Goal: Navigation & Orientation: Find specific page/section

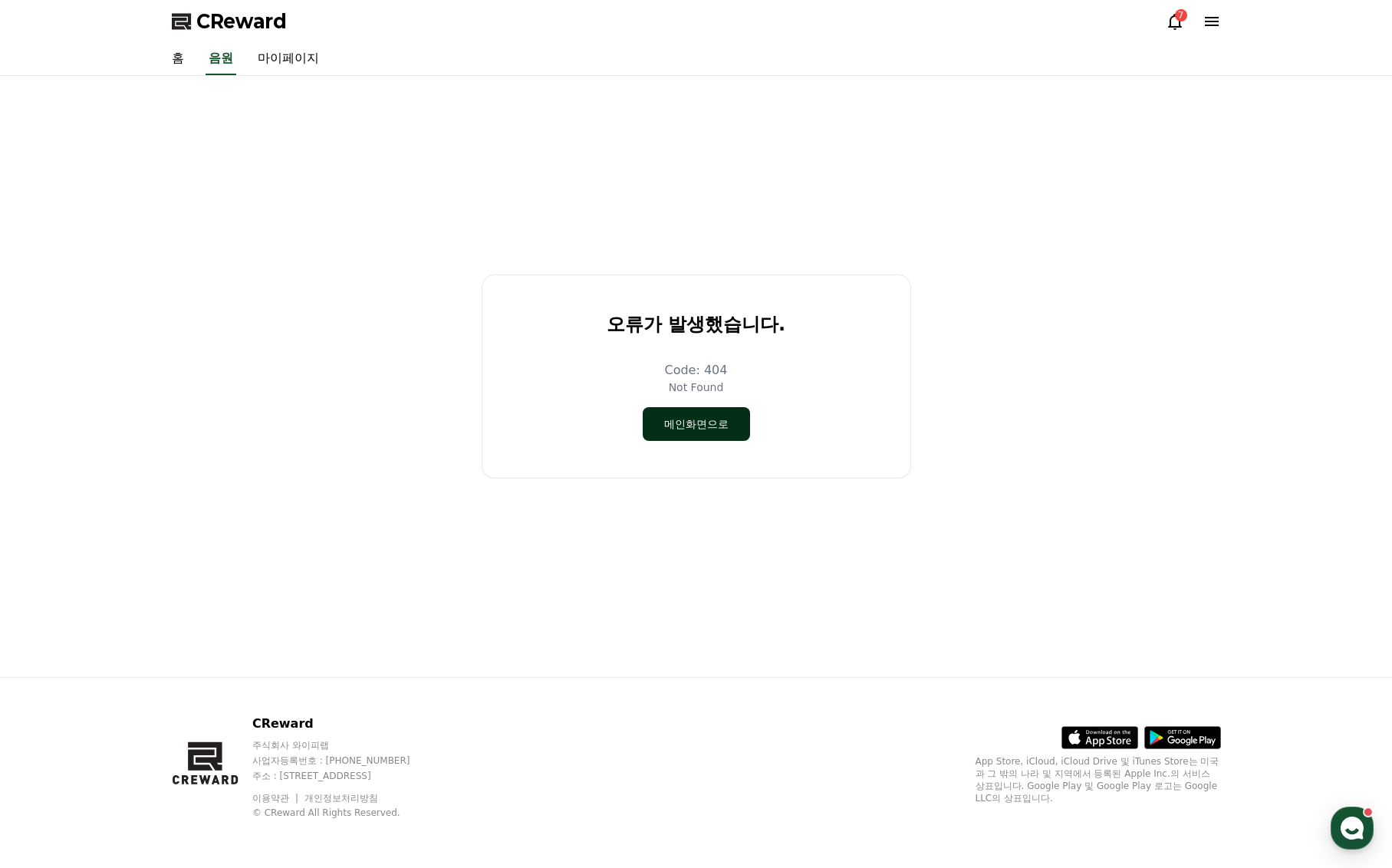
click at [699, 423] on button "메인화면으로" at bounding box center [696, 423] width 108 height 34
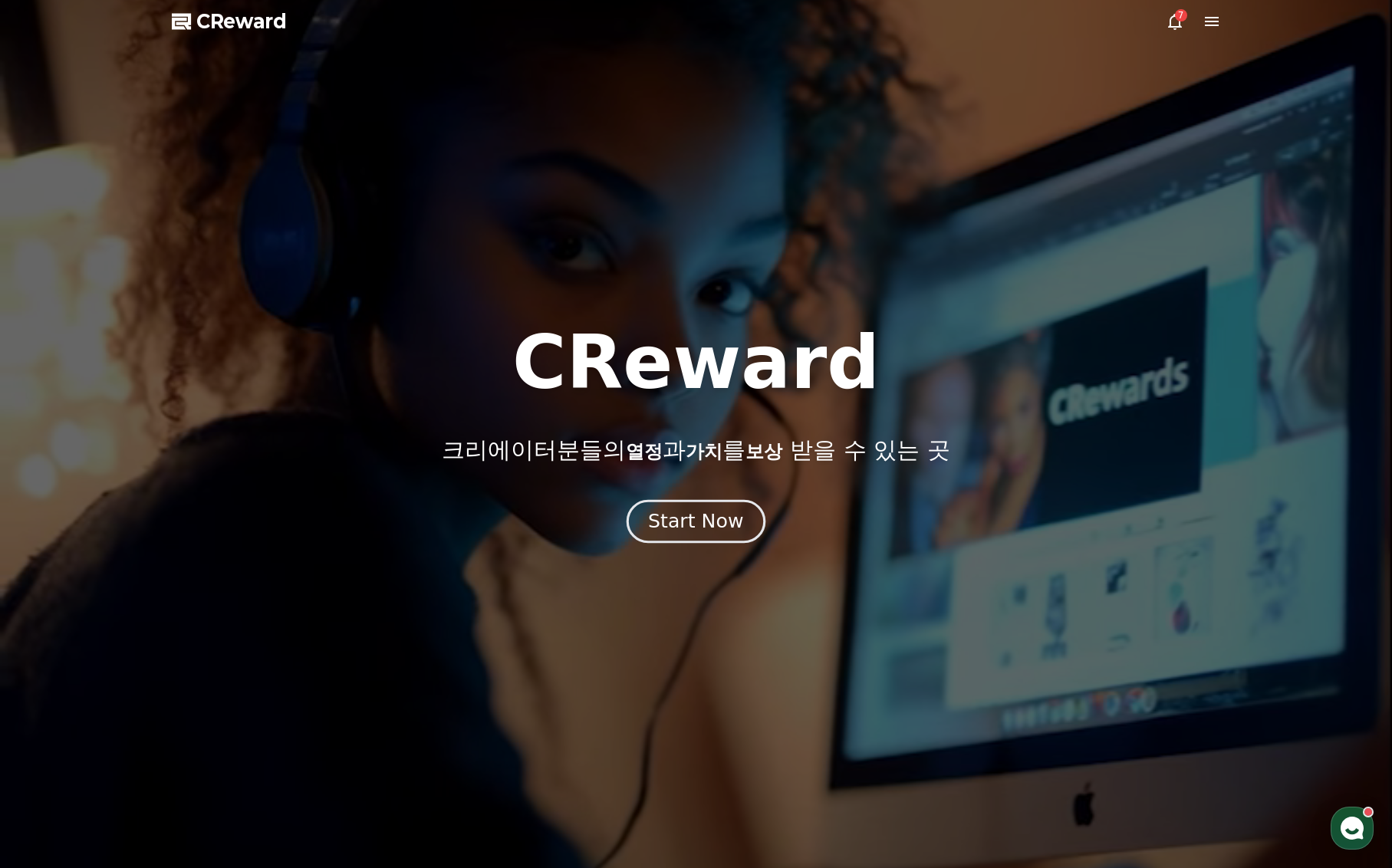
click at [690, 521] on div "Start Now" at bounding box center [696, 522] width 95 height 26
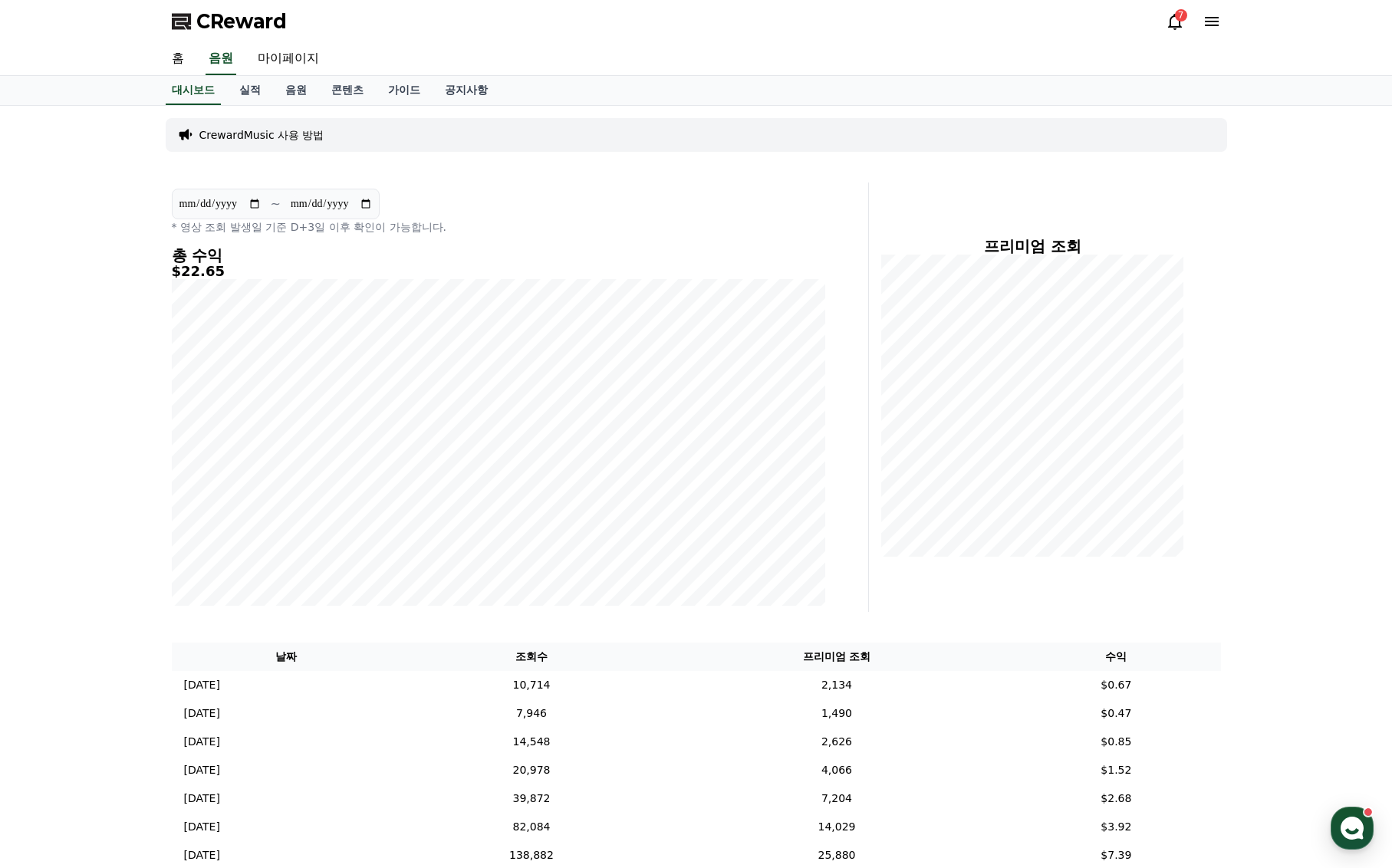
click at [1172, 18] on icon at bounding box center [1175, 21] width 18 height 18
